Goal: Navigation & Orientation: Find specific page/section

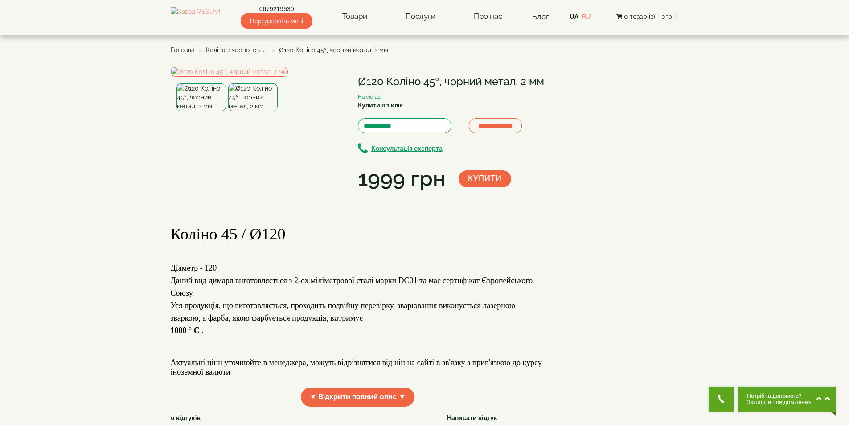
click at [216, 50] on span "Коліна з чорної сталі" at bounding box center [237, 49] width 62 height 7
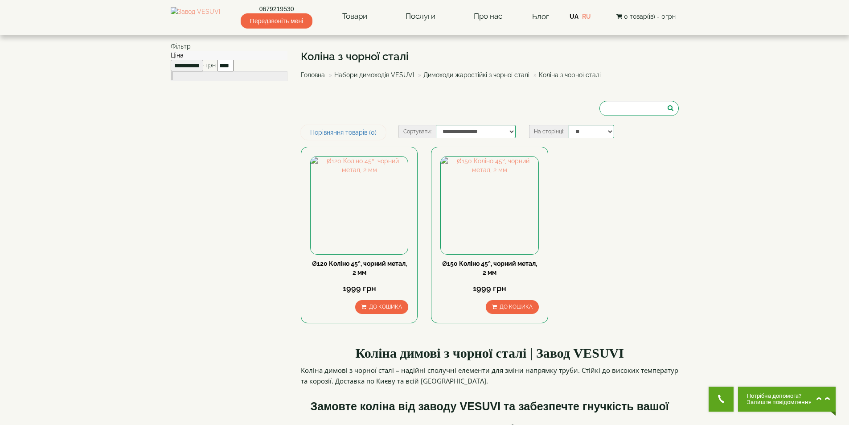
click at [348, 77] on link "Набори димоходів VESUVI" at bounding box center [374, 74] width 80 height 7
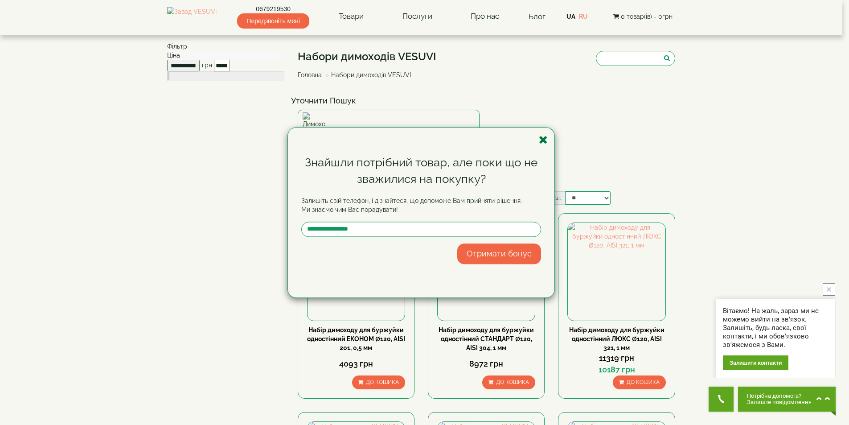
click at [539, 139] on icon "button" at bounding box center [543, 139] width 9 height 11
